Goal: Information Seeking & Learning: Learn about a topic

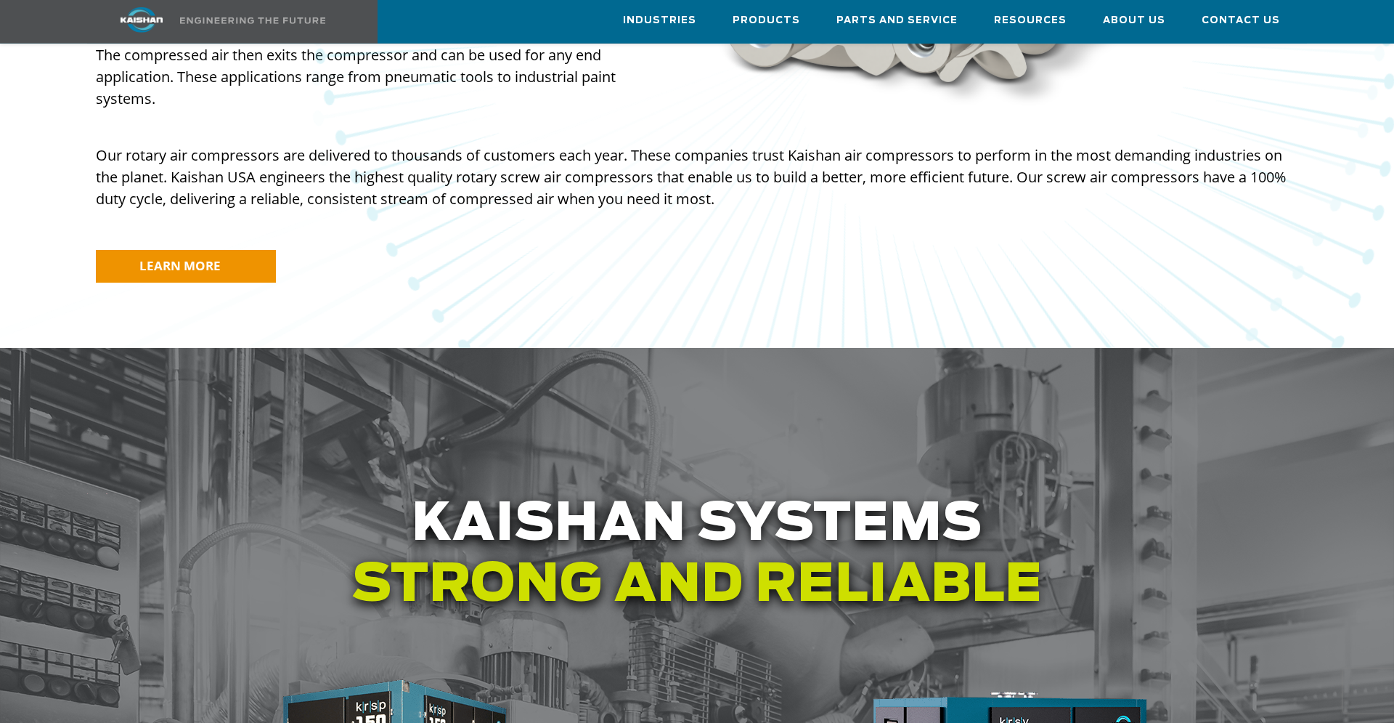
scroll to position [1259, 0]
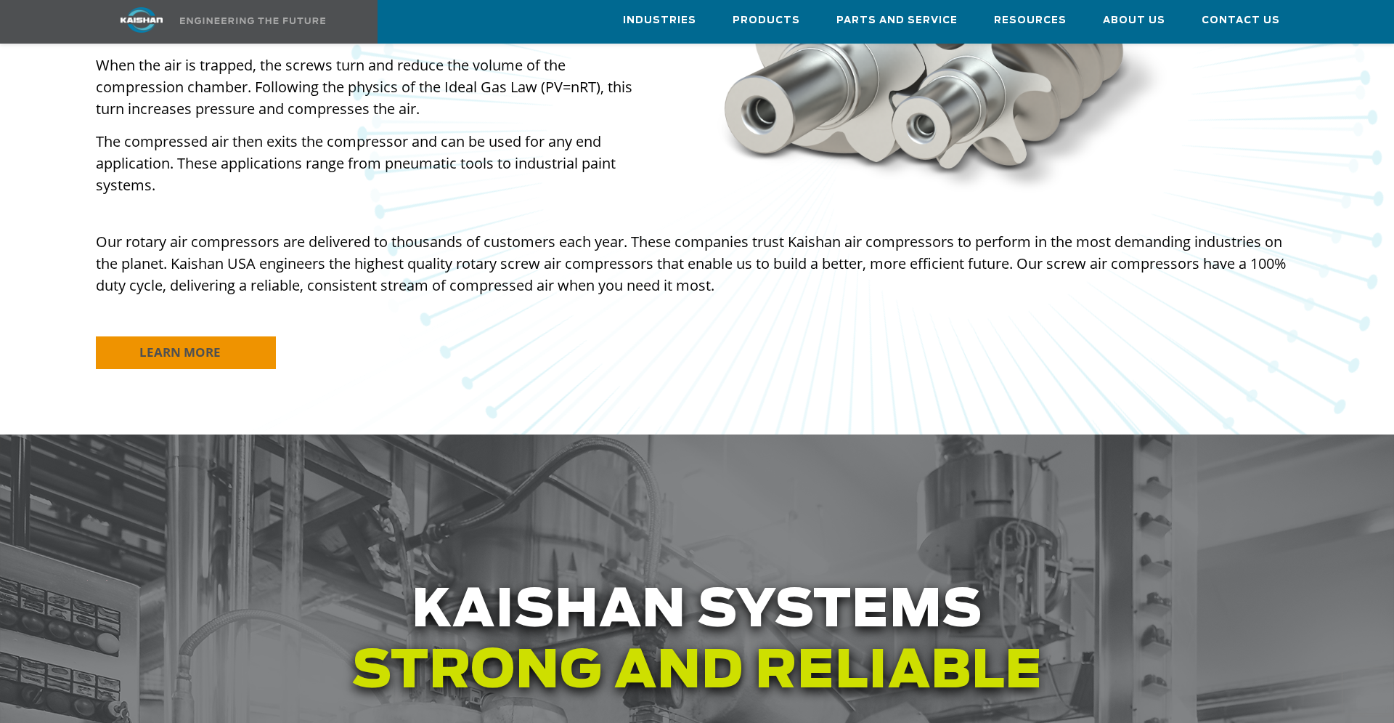
click at [217, 344] on span "LEARN MORE" at bounding box center [179, 352] width 81 height 17
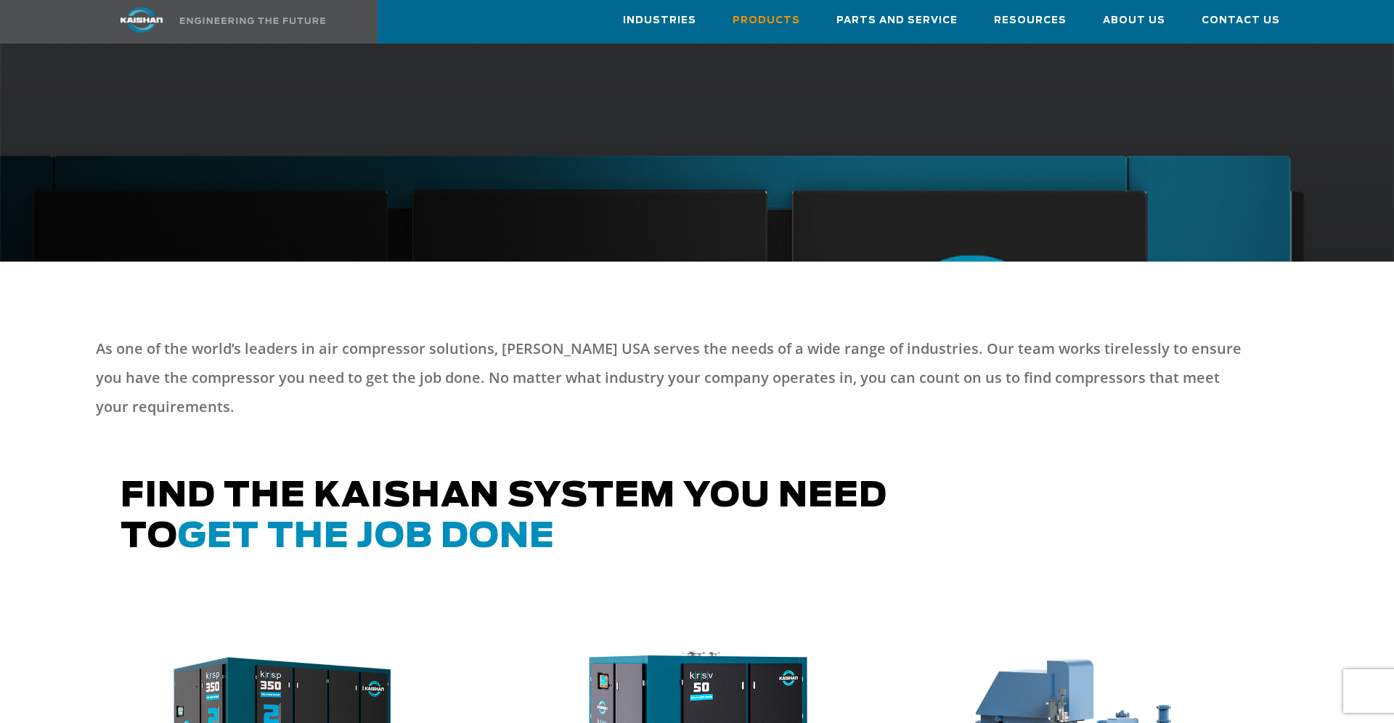
scroll to position [815, 0]
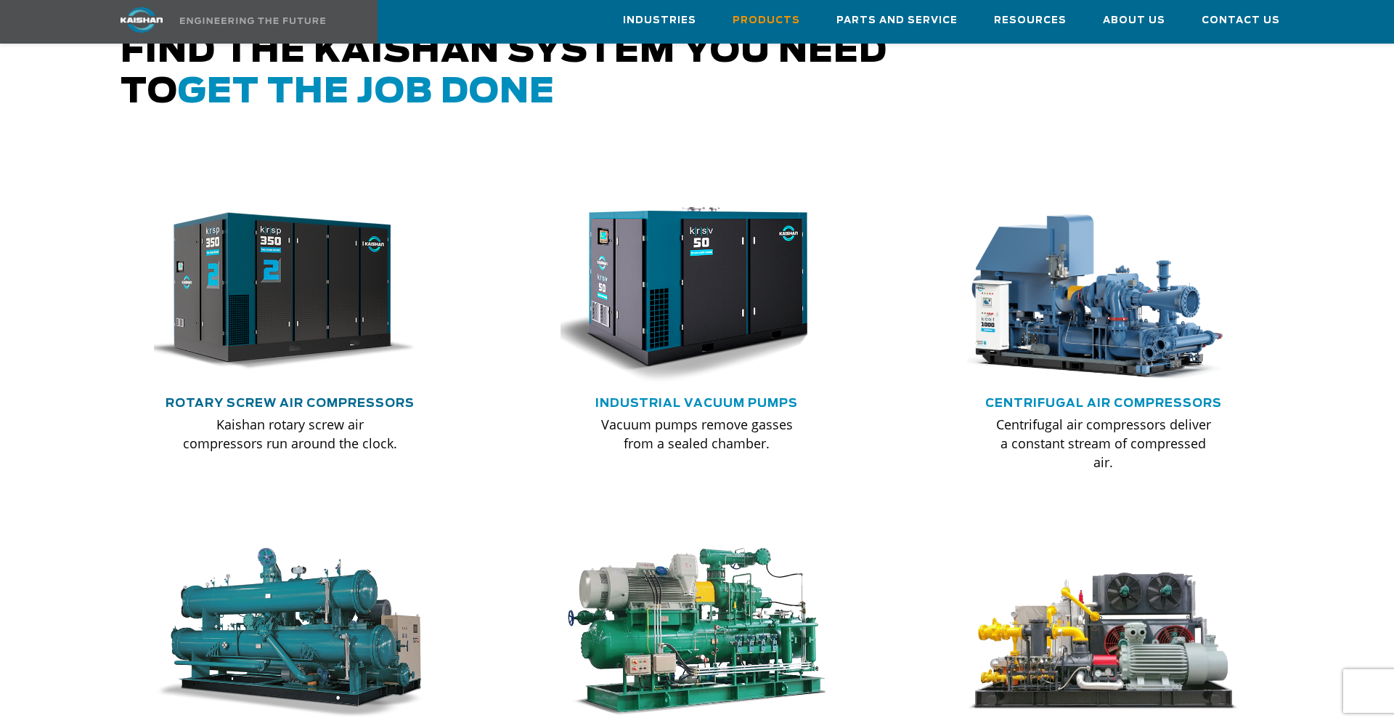
click at [349, 397] on link "Rotary Screw Air Compressors" at bounding box center [290, 403] width 249 height 12
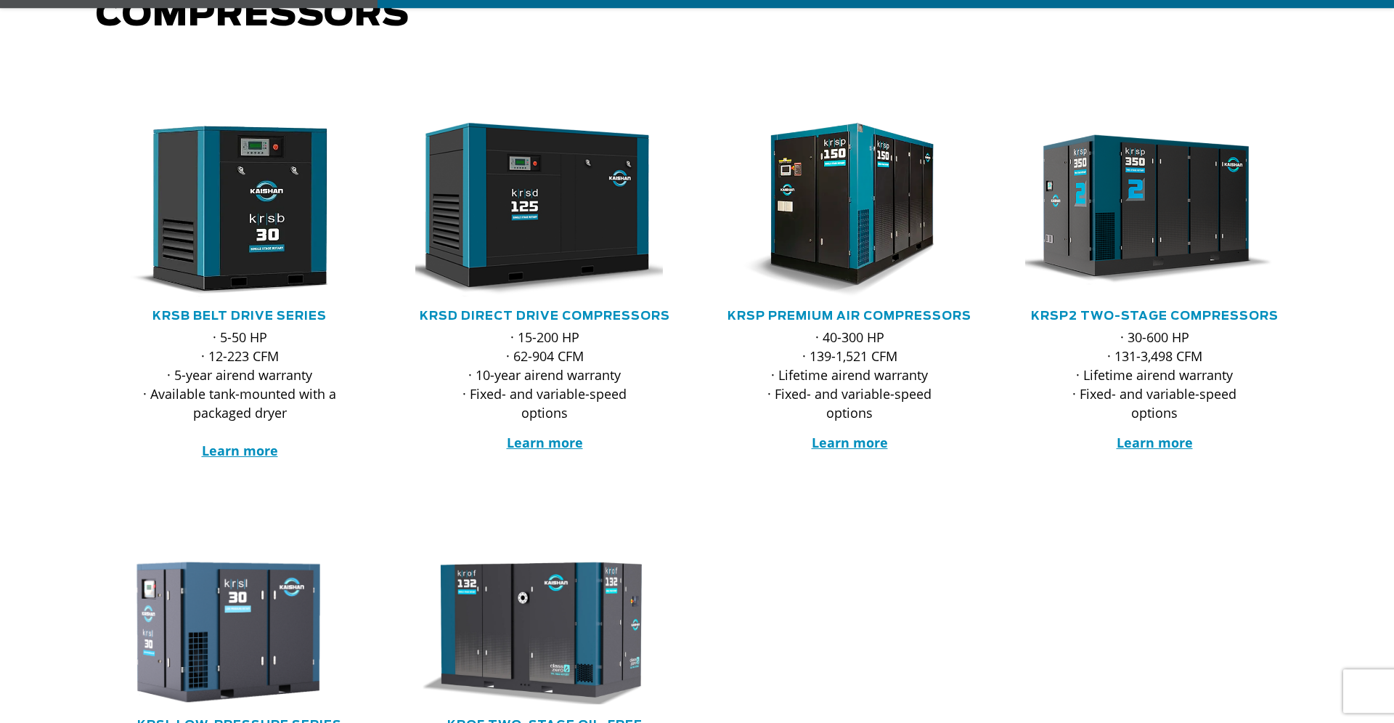
scroll to position [222, 0]
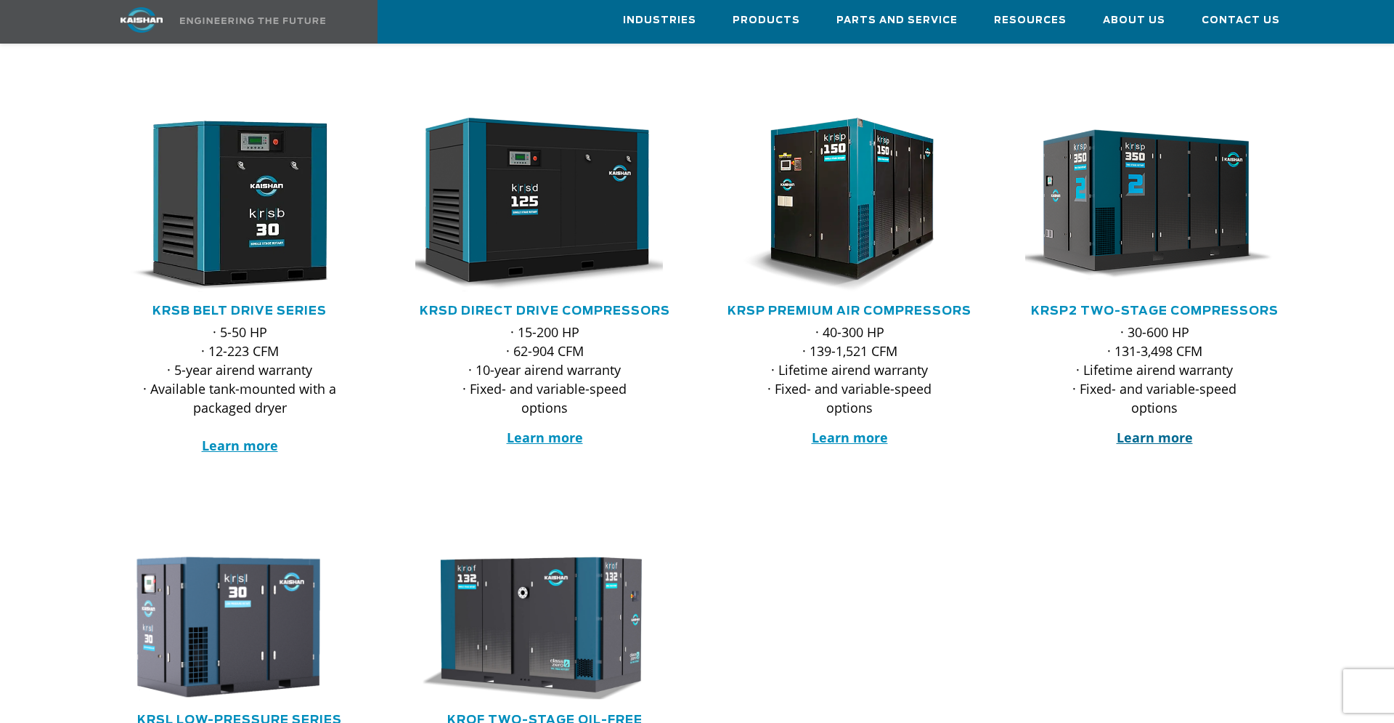
click at [1156, 428] on strong "Learn more" at bounding box center [1155, 436] width 76 height 17
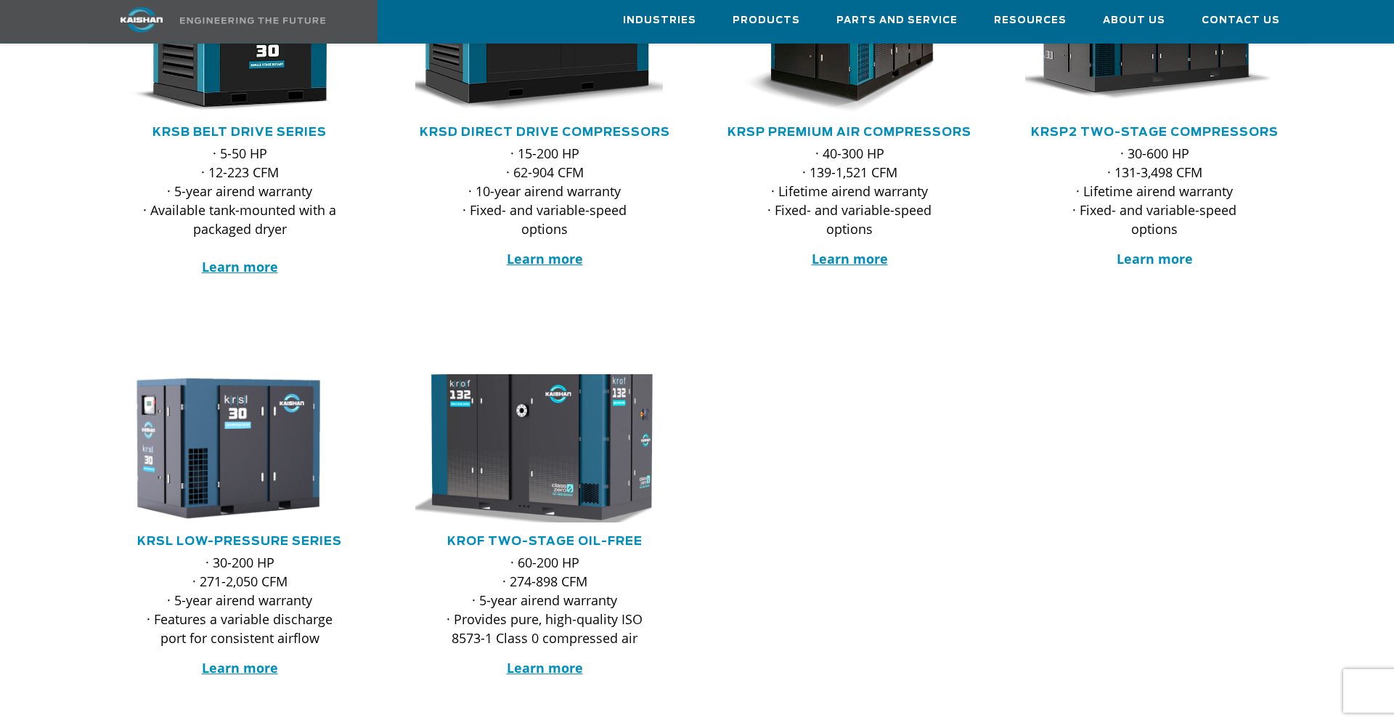
scroll to position [444, 0]
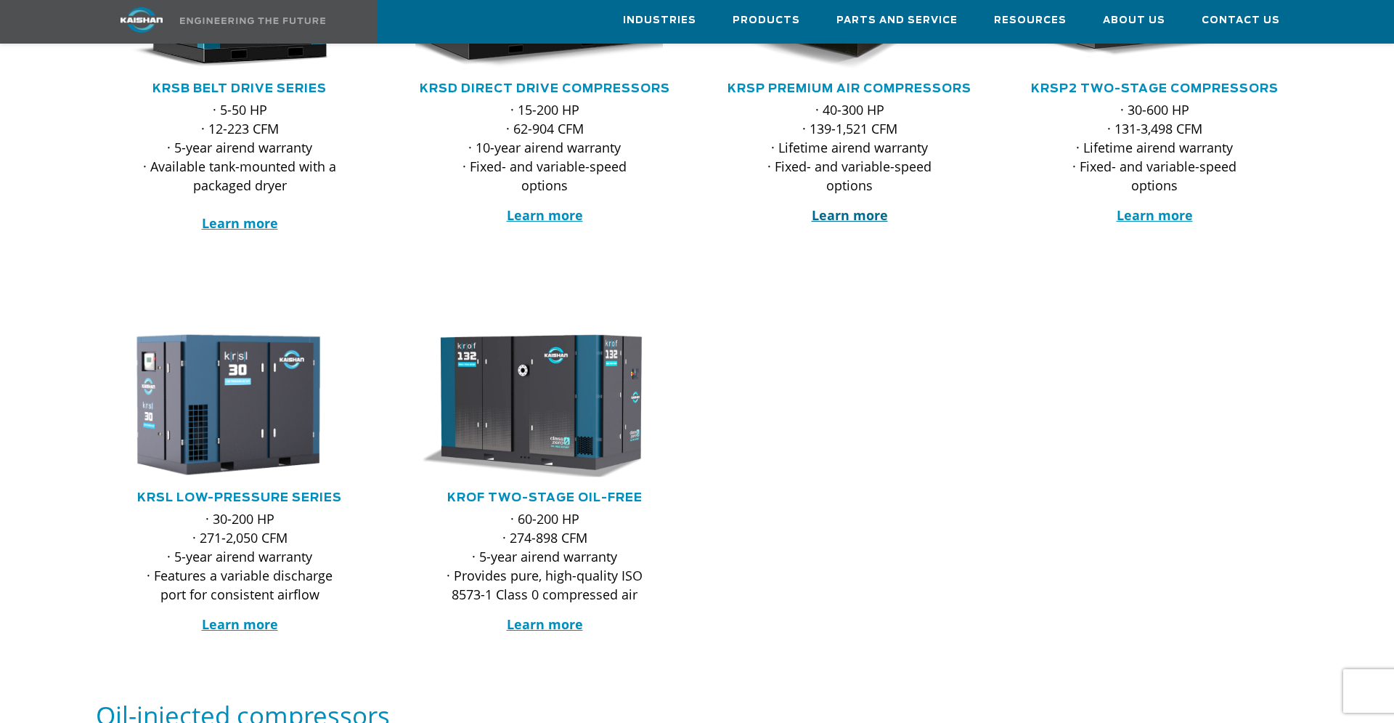
click at [837, 206] on strong "Learn more" at bounding box center [850, 214] width 76 height 17
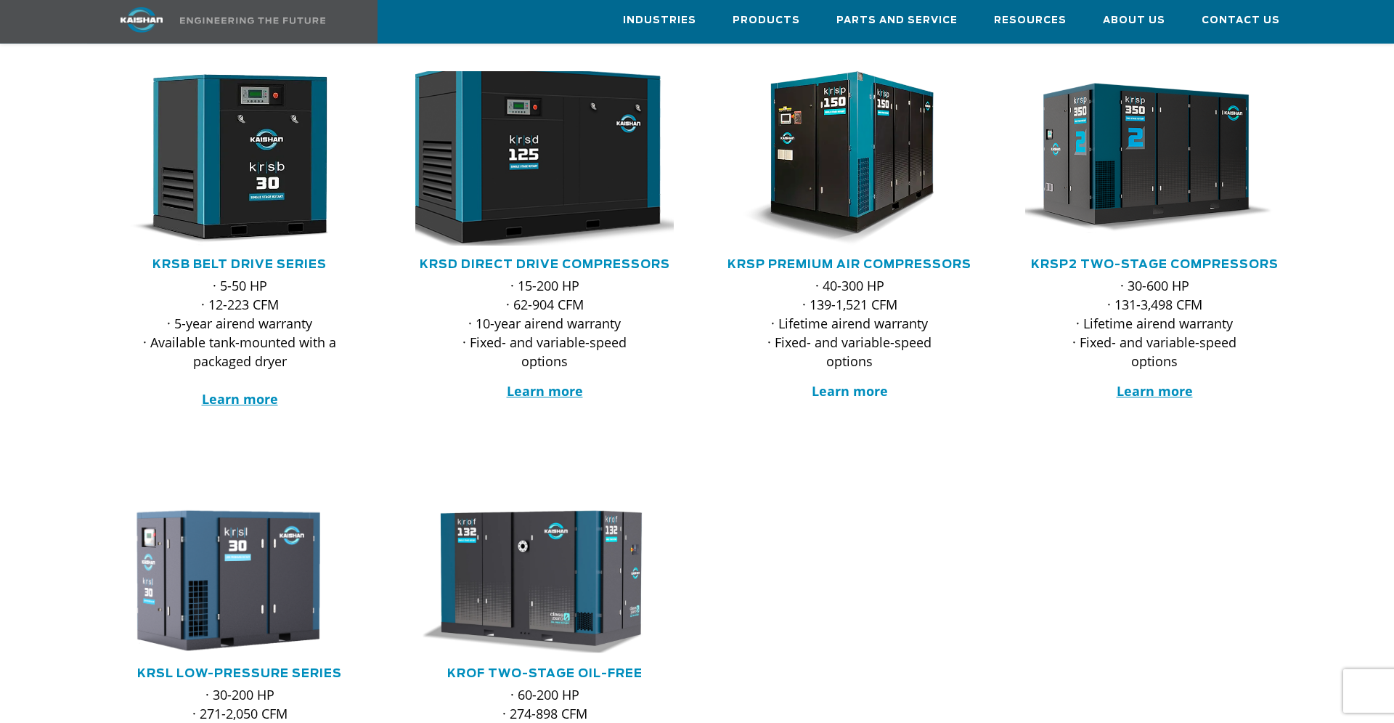
scroll to position [222, 0]
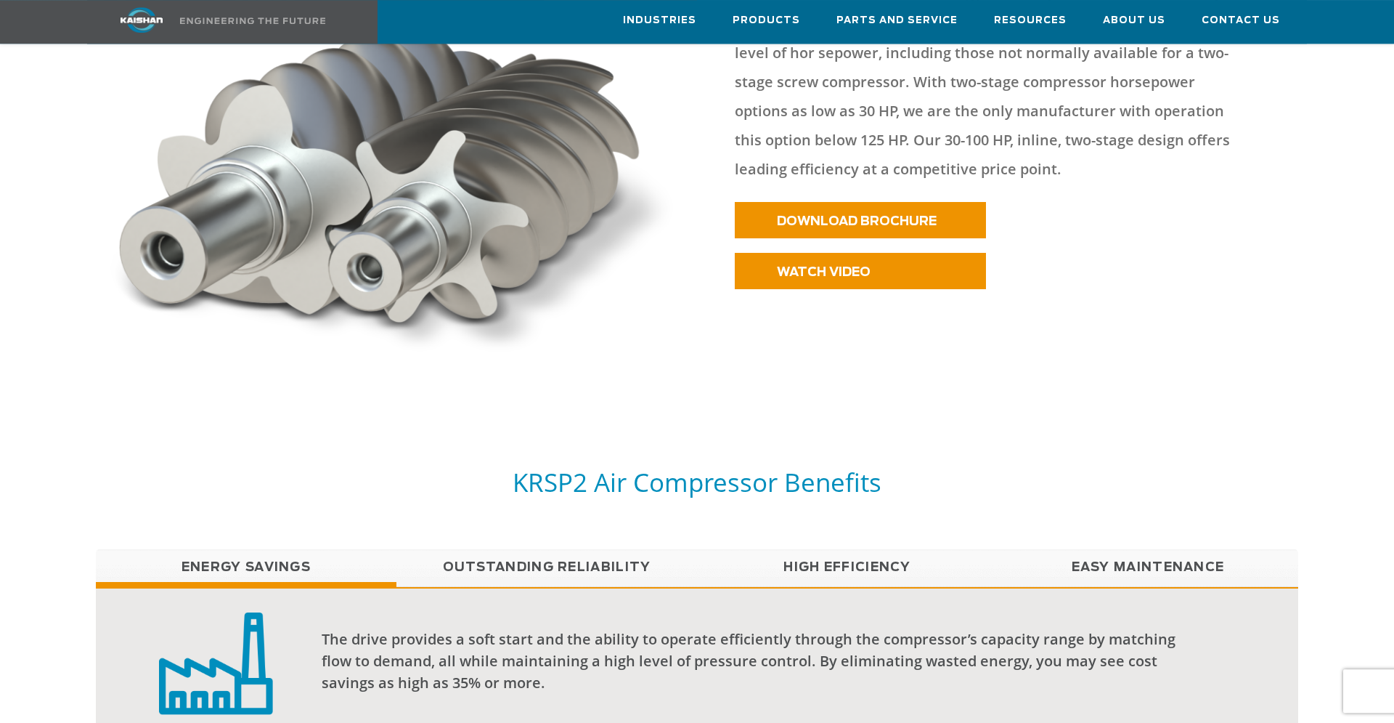
scroll to position [815, 0]
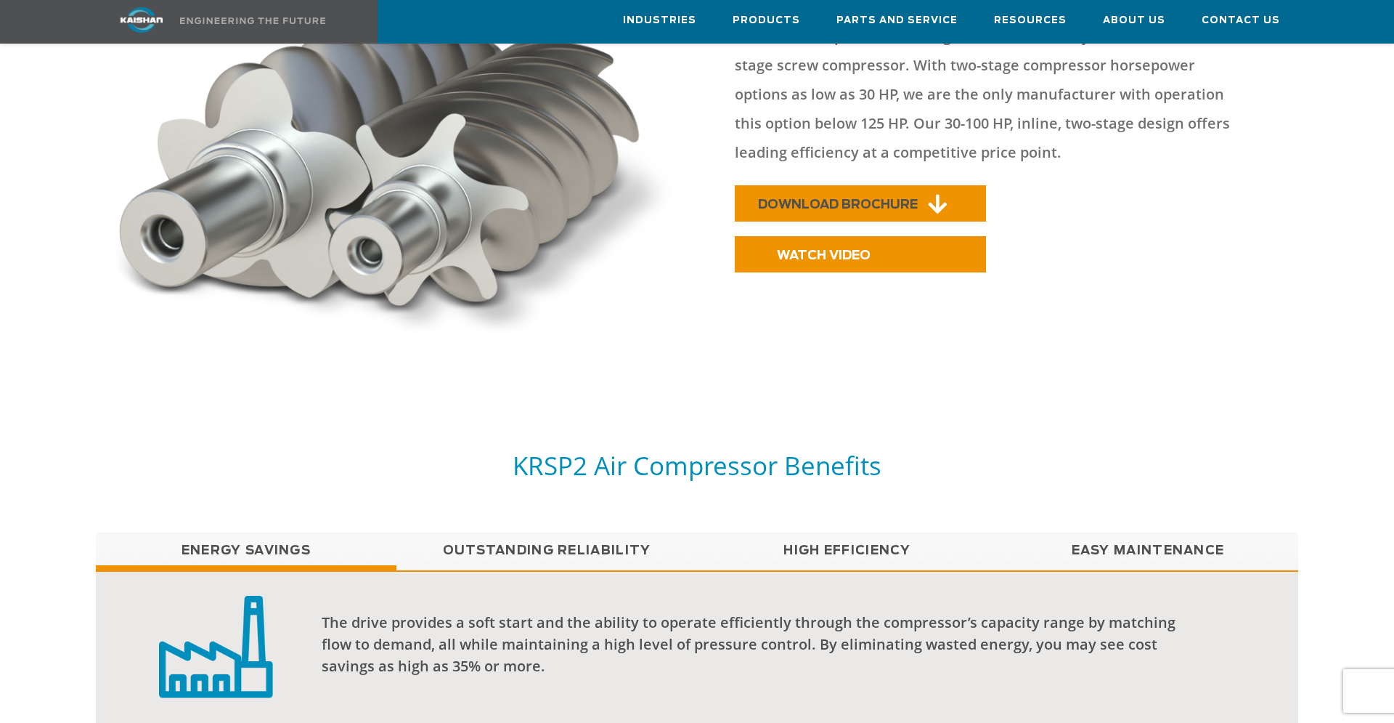
click at [893, 198] on span "DOWNLOAD BROCHURE" at bounding box center [838, 204] width 160 height 12
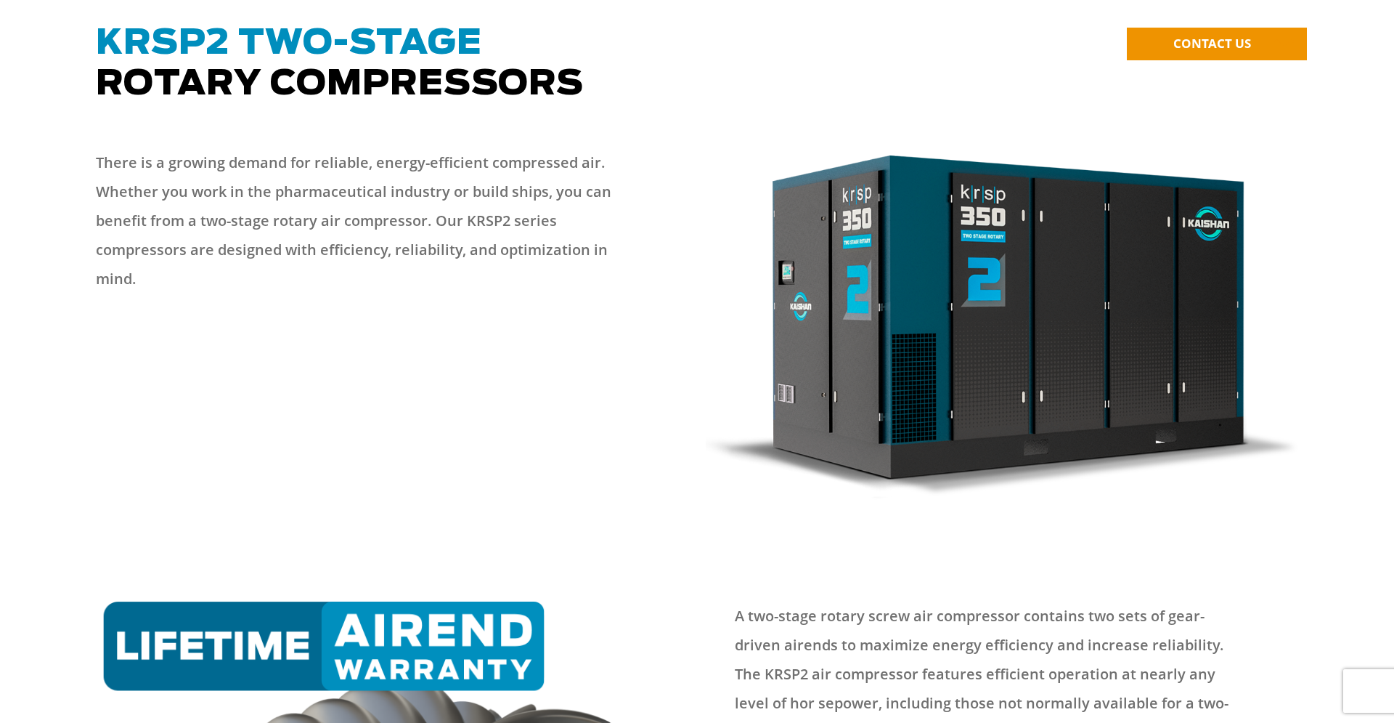
scroll to position [0, 0]
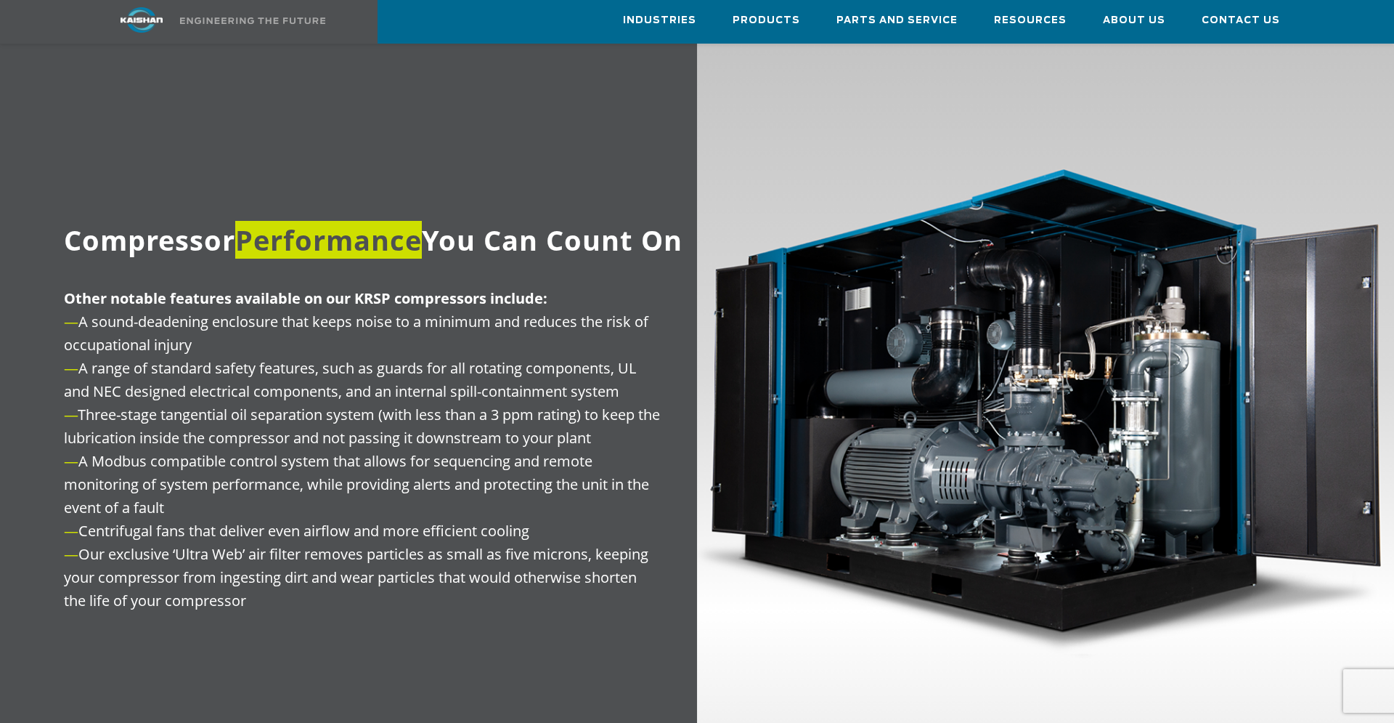
scroll to position [2370, 0]
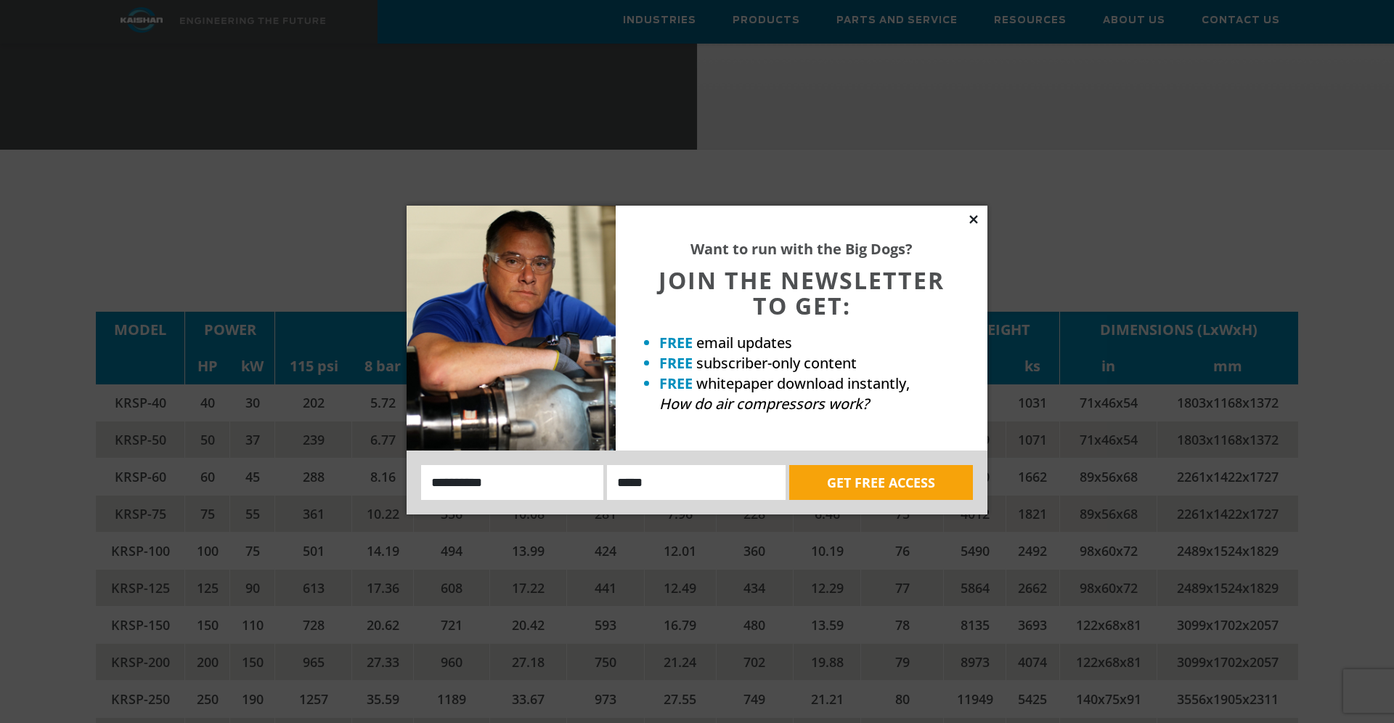
click at [972, 216] on icon at bounding box center [973, 219] width 13 height 13
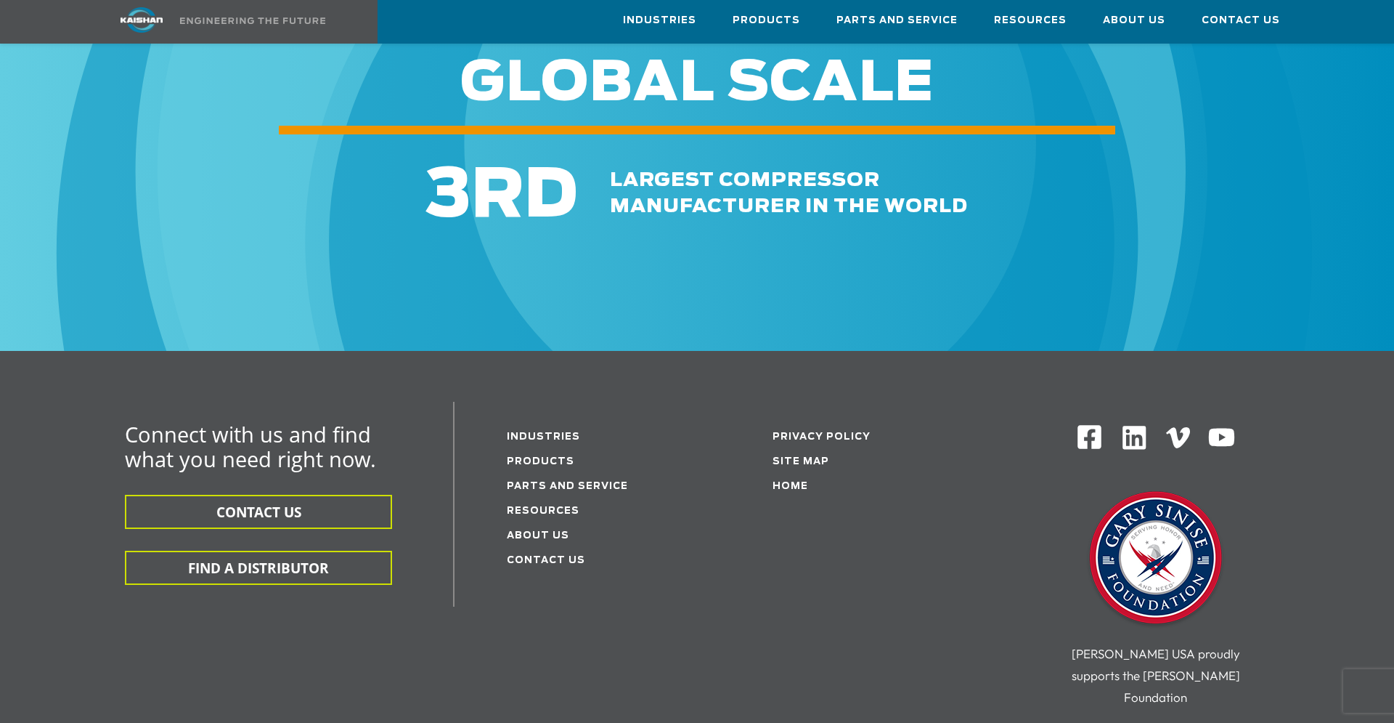
scroll to position [4445, 0]
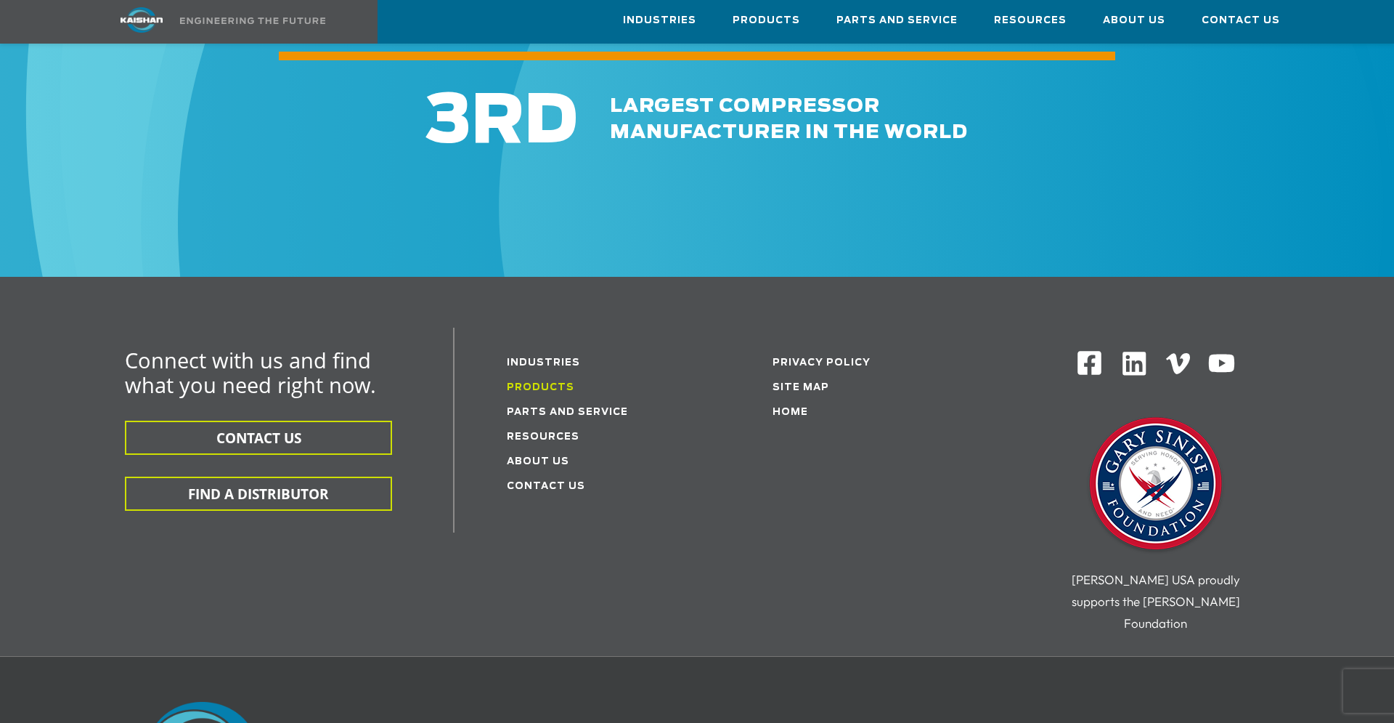
click at [559, 383] on link "Products" at bounding box center [541, 387] width 68 height 9
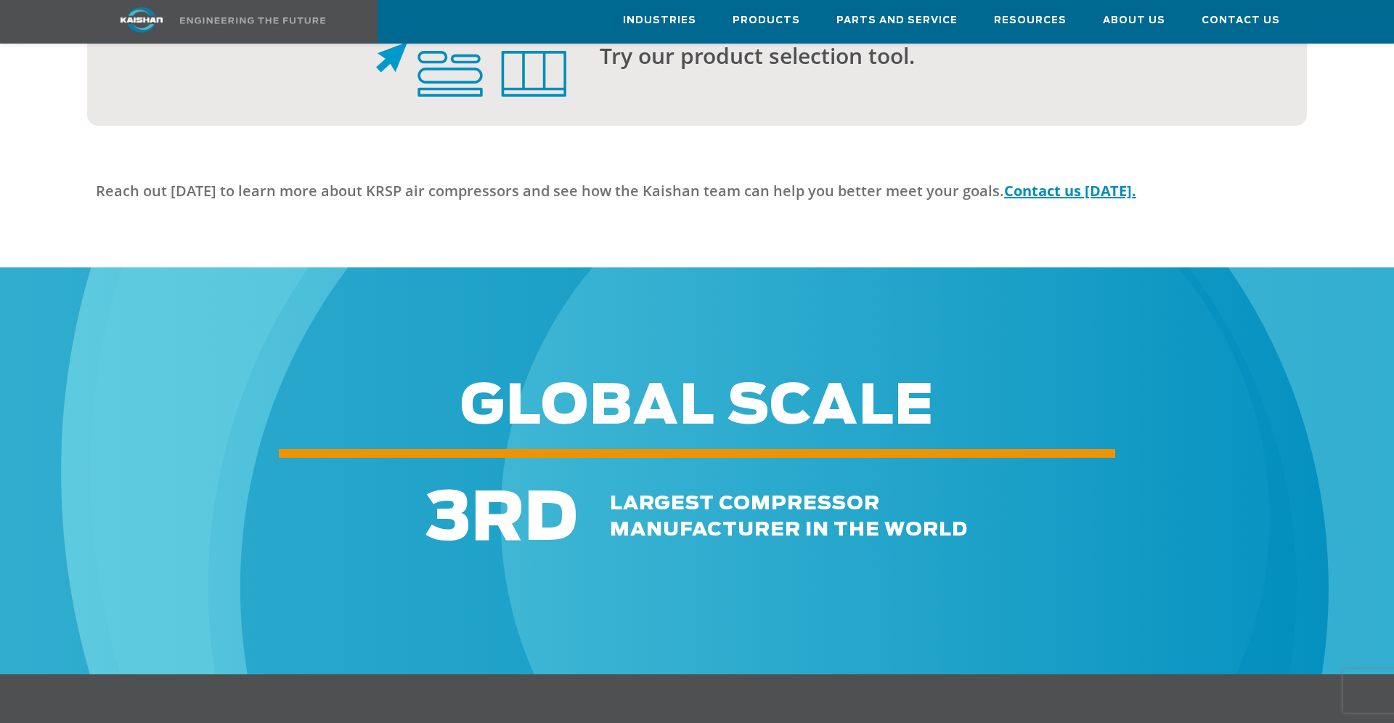
scroll to position [3778, 0]
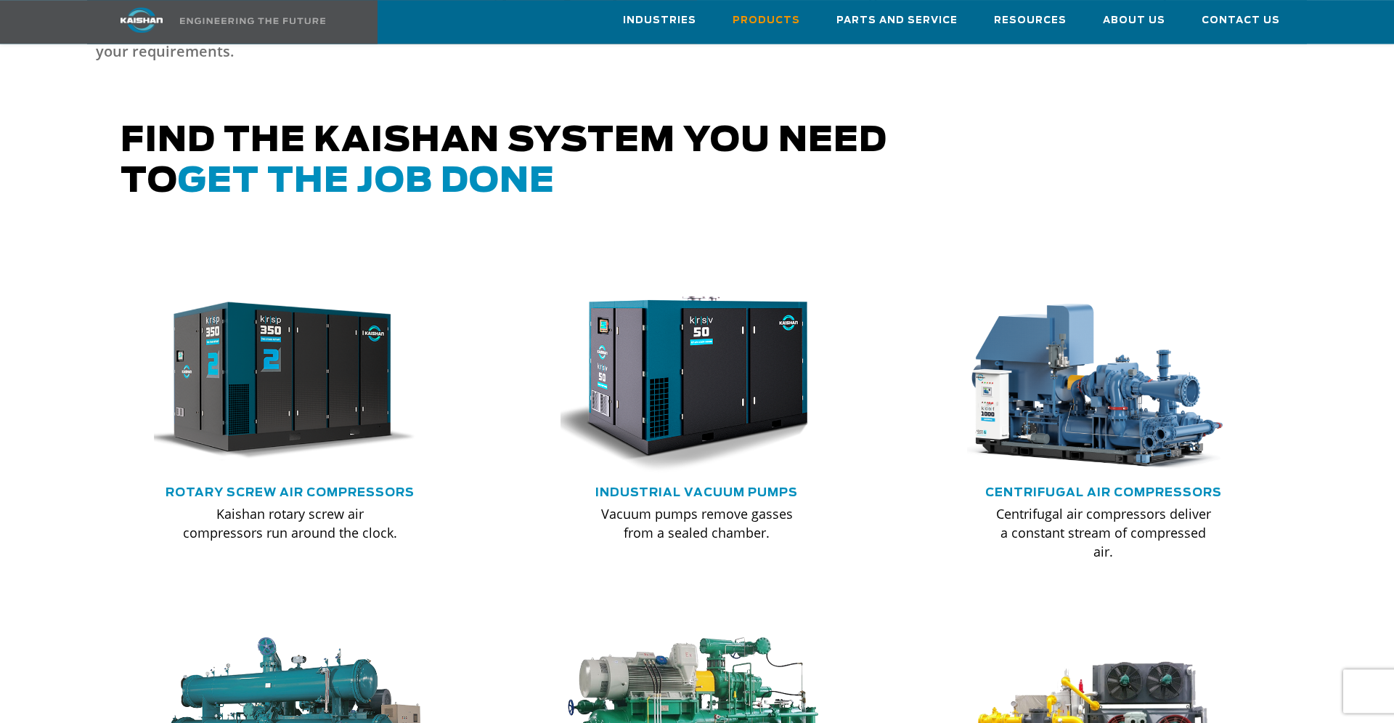
scroll to position [963, 0]
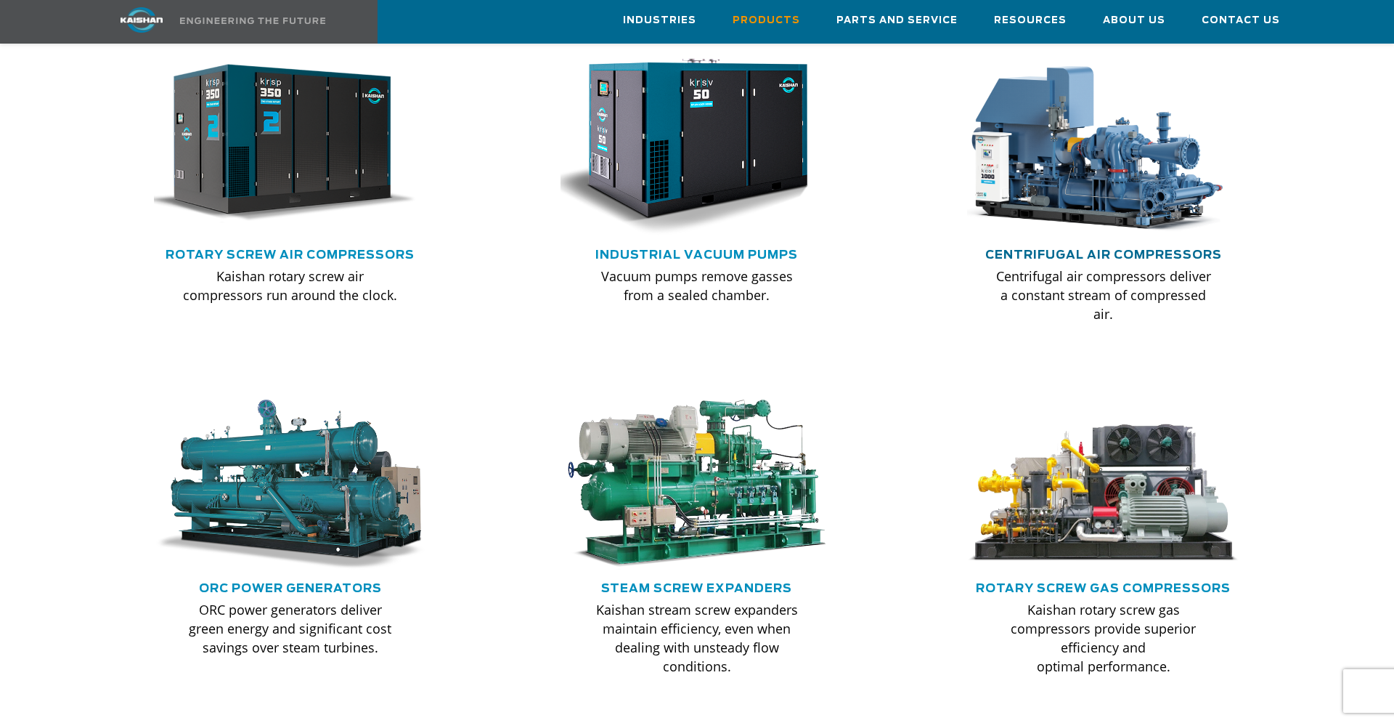
click at [1036, 249] on link "Centrifugal Air Compressors" at bounding box center [1104, 255] width 237 height 12
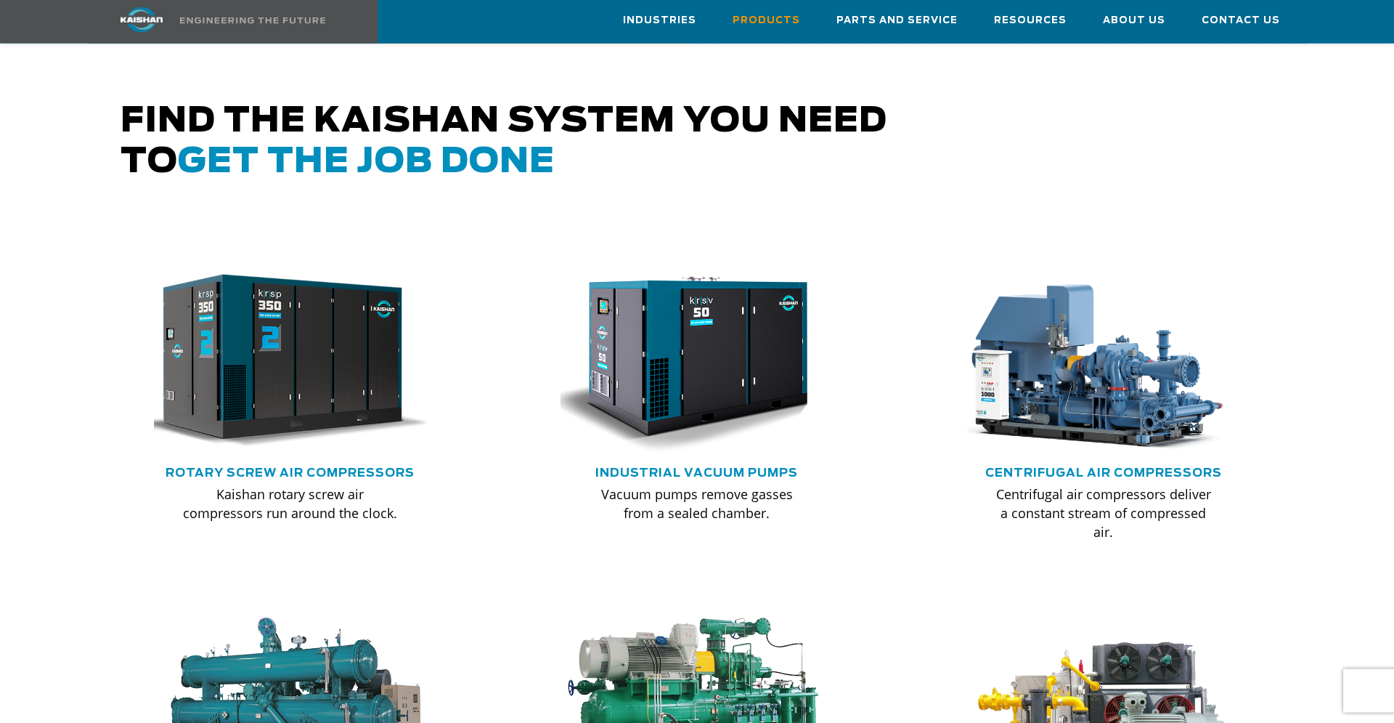
scroll to position [667, 0]
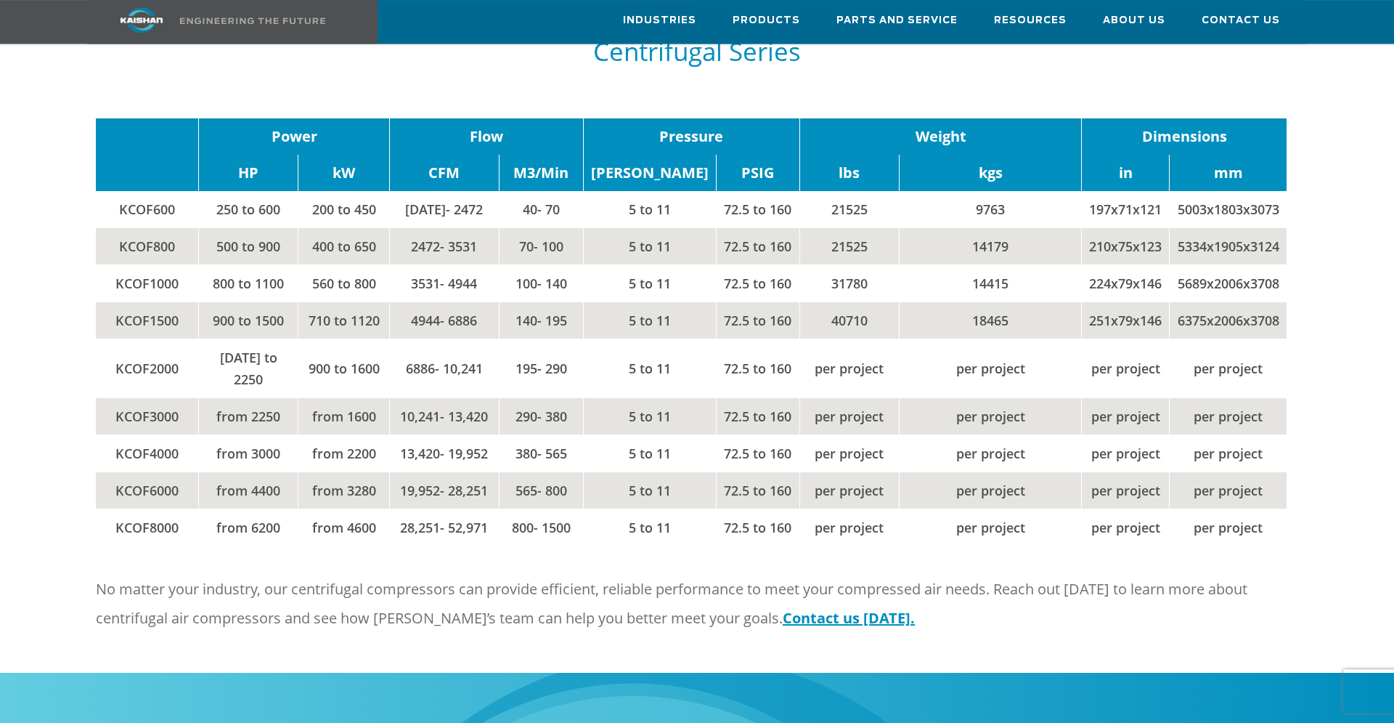
scroll to position [1926, 0]
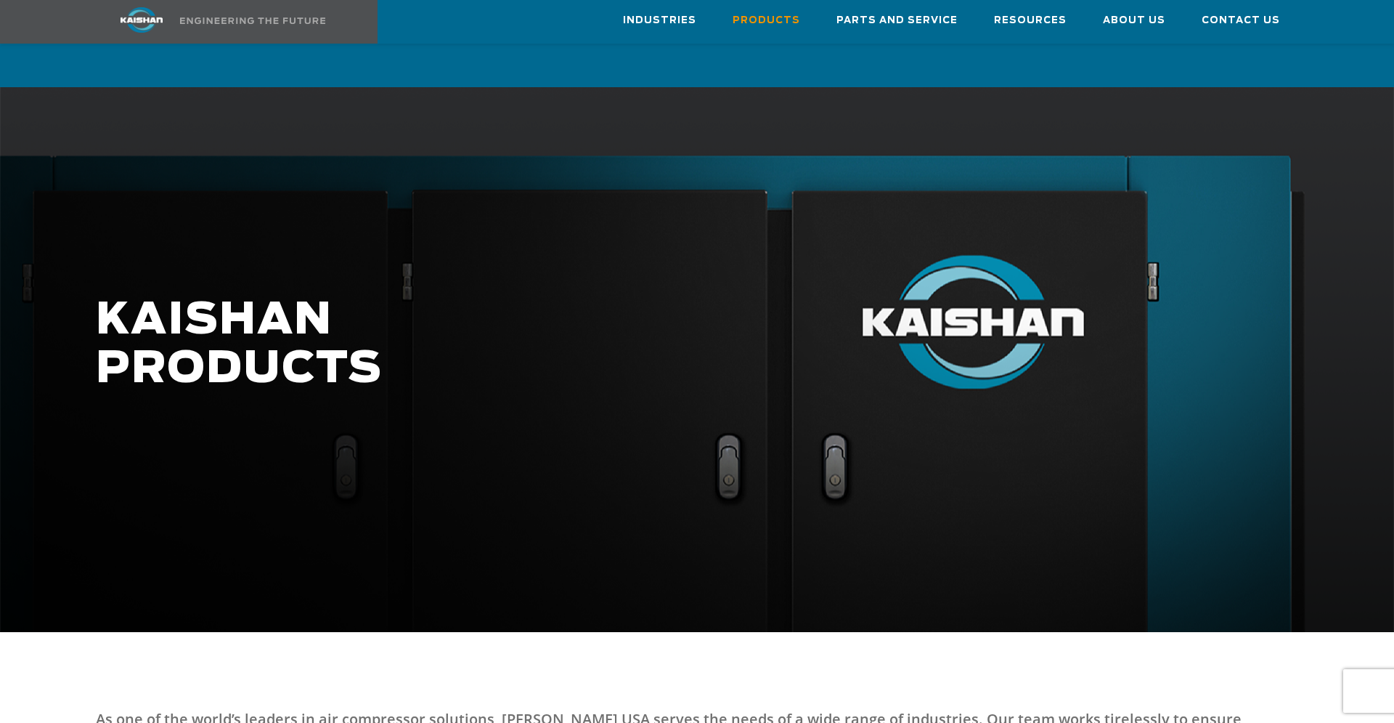
scroll to position [815, 0]
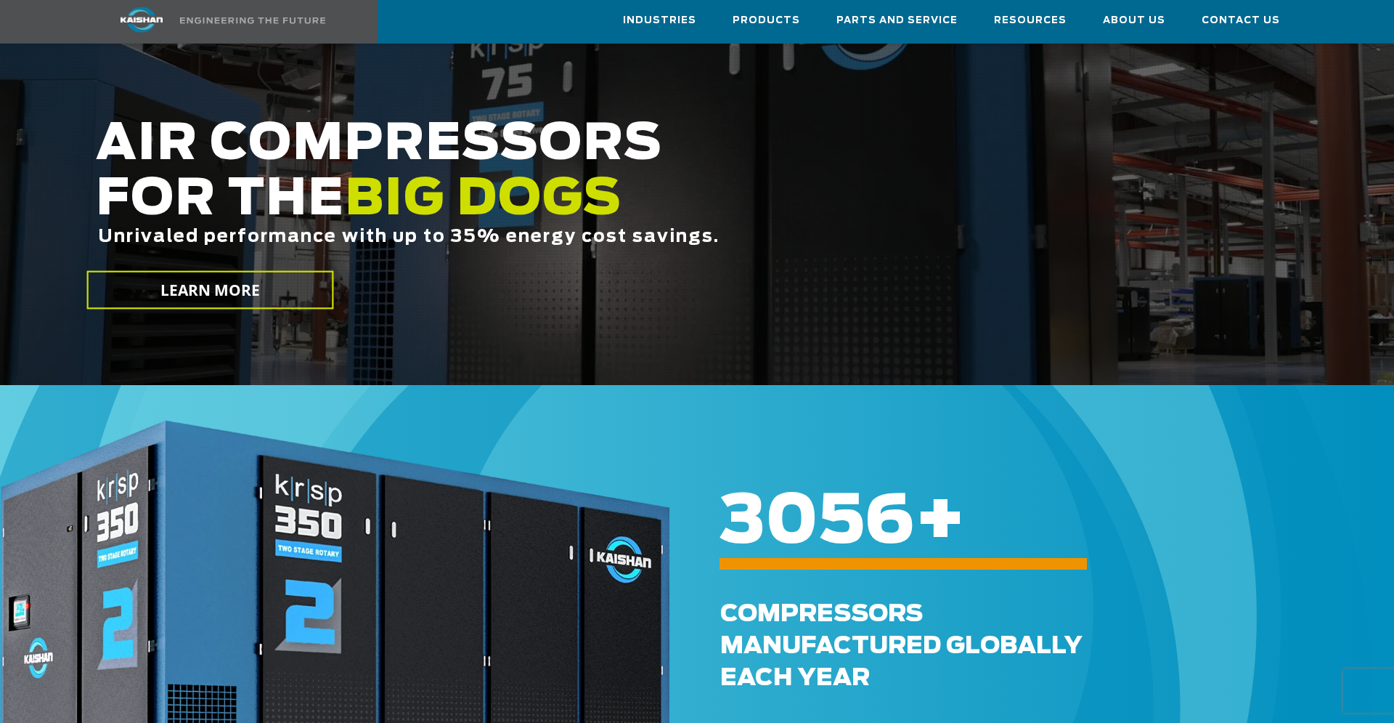
scroll to position [222, 0]
